Goal: Task Accomplishment & Management: Complete application form

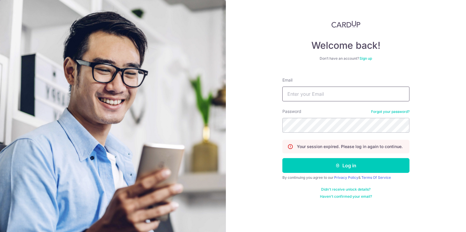
click at [305, 97] on input "Email" at bounding box center [345, 94] width 127 height 15
type input "carditho_sarcol@ais.com.sg"
click at [282, 158] on button "Log in" at bounding box center [345, 165] width 127 height 15
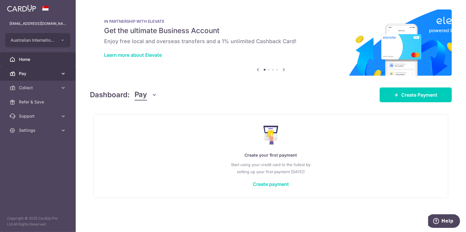
click at [23, 76] on span "Pay" at bounding box center [38, 74] width 39 height 6
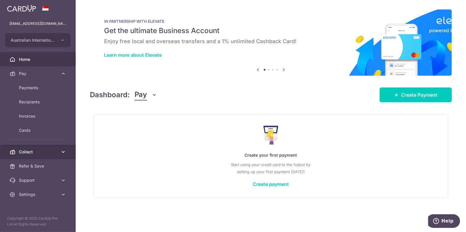
click at [27, 153] on span "Collect" at bounding box center [38, 152] width 39 height 6
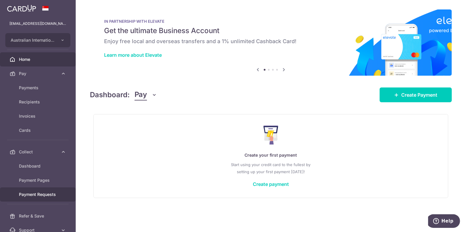
click at [25, 196] on span "Payment Requests" at bounding box center [38, 195] width 39 height 6
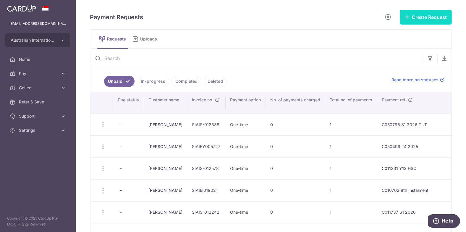
click at [422, 17] on button "Create Request" at bounding box center [426, 17] width 52 height 15
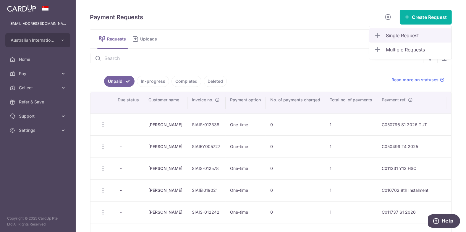
click at [406, 33] on span "Single Request" at bounding box center [416, 35] width 61 height 7
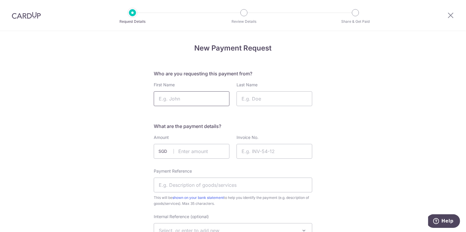
click at [170, 97] on input "First Name" at bounding box center [192, 98] width 76 height 15
type input "Dushan"
drag, startPoint x: 271, startPoint y: 104, endPoint x: 278, endPoint y: 97, distance: 10.2
click at [271, 104] on input "Last Name" at bounding box center [274, 98] width 76 height 15
click at [278, 95] on input "Last Name" at bounding box center [274, 98] width 76 height 15
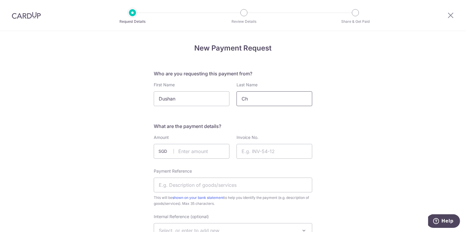
type input "Chetty"
click at [188, 151] on input "text" at bounding box center [192, 151] width 76 height 15
type input "21235.95"
click at [268, 148] on input "Invoice No." at bounding box center [274, 151] width 76 height 15
paste input "SIAIEY006142"
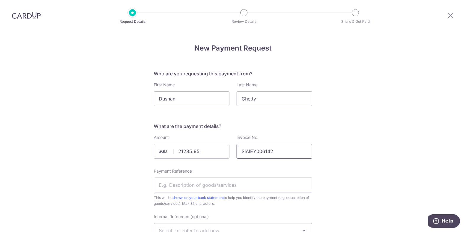
type input "SIAIEY006142"
click at [197, 185] on input "Payment Reference" at bounding box center [233, 185] width 158 height 15
click at [197, 185] on input "C053002" at bounding box center [233, 185] width 158 height 15
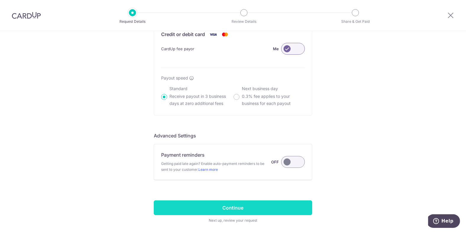
scroll to position [437, 0]
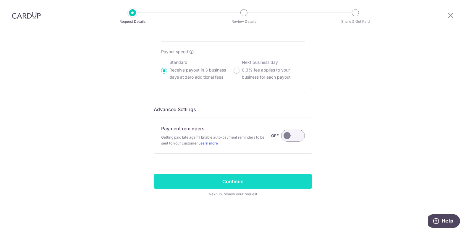
type input "C053002 S1 2026"
click at [280, 181] on input "Continue" at bounding box center [233, 181] width 158 height 15
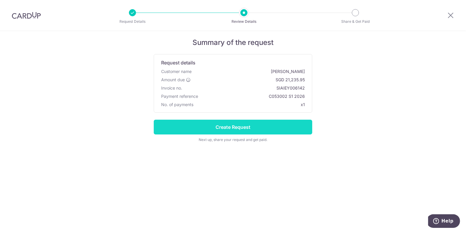
click at [268, 129] on input "Create Request" at bounding box center [233, 127] width 158 height 15
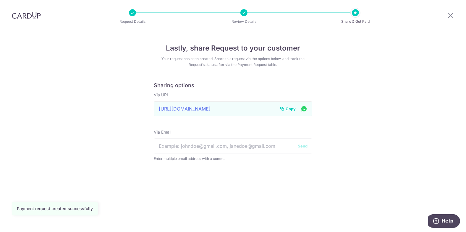
click at [286, 107] on span "Copy" at bounding box center [291, 109] width 10 height 6
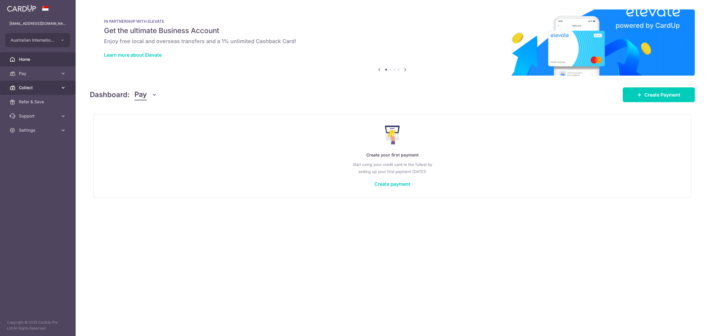
click at [25, 87] on span "Collect" at bounding box center [38, 88] width 39 height 6
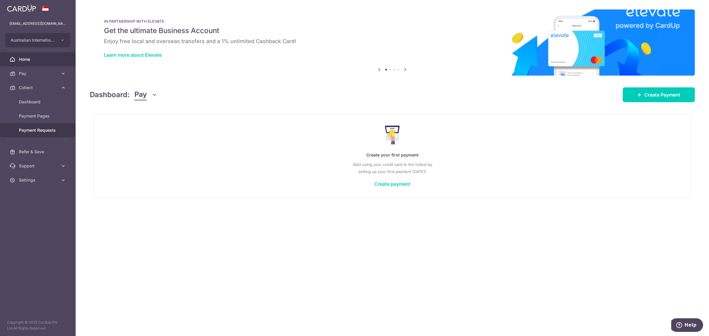
click at [30, 132] on span "Payment Requests" at bounding box center [38, 130] width 39 height 6
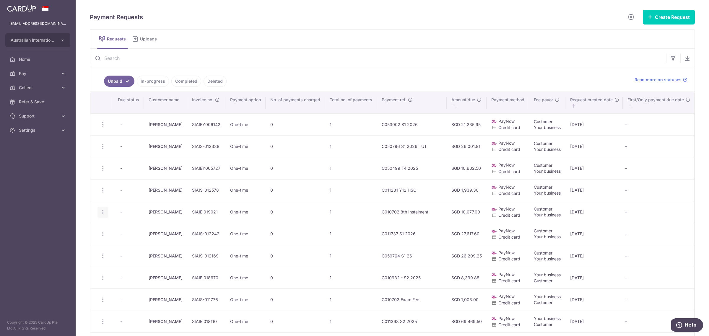
click at [104, 214] on icon "button" at bounding box center [103, 212] width 6 height 6
click at [128, 232] on span "Update Request" at bounding box center [132, 228] width 37 height 7
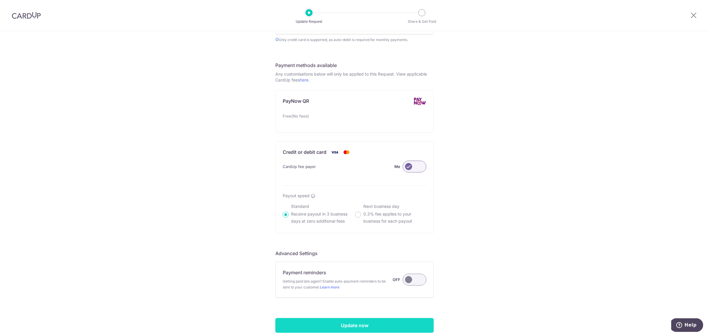
scroll to position [324, 0]
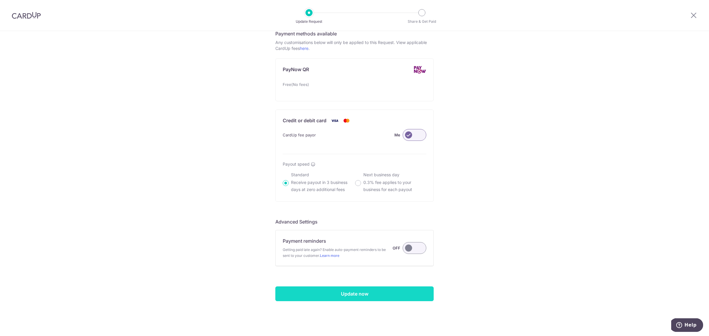
click at [370, 298] on input "Update now" at bounding box center [354, 294] width 158 height 15
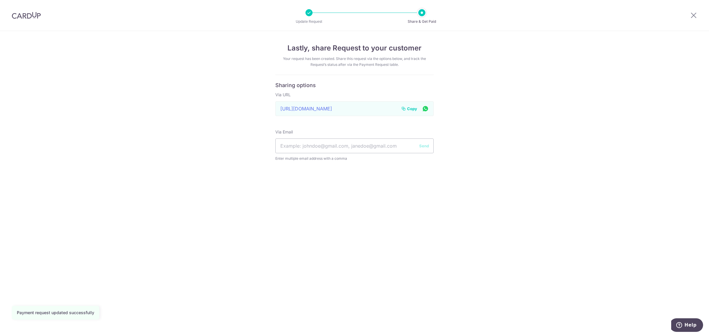
click at [413, 106] on span "Copy" at bounding box center [412, 109] width 10 height 6
